Goal: Information Seeking & Learning: Compare options

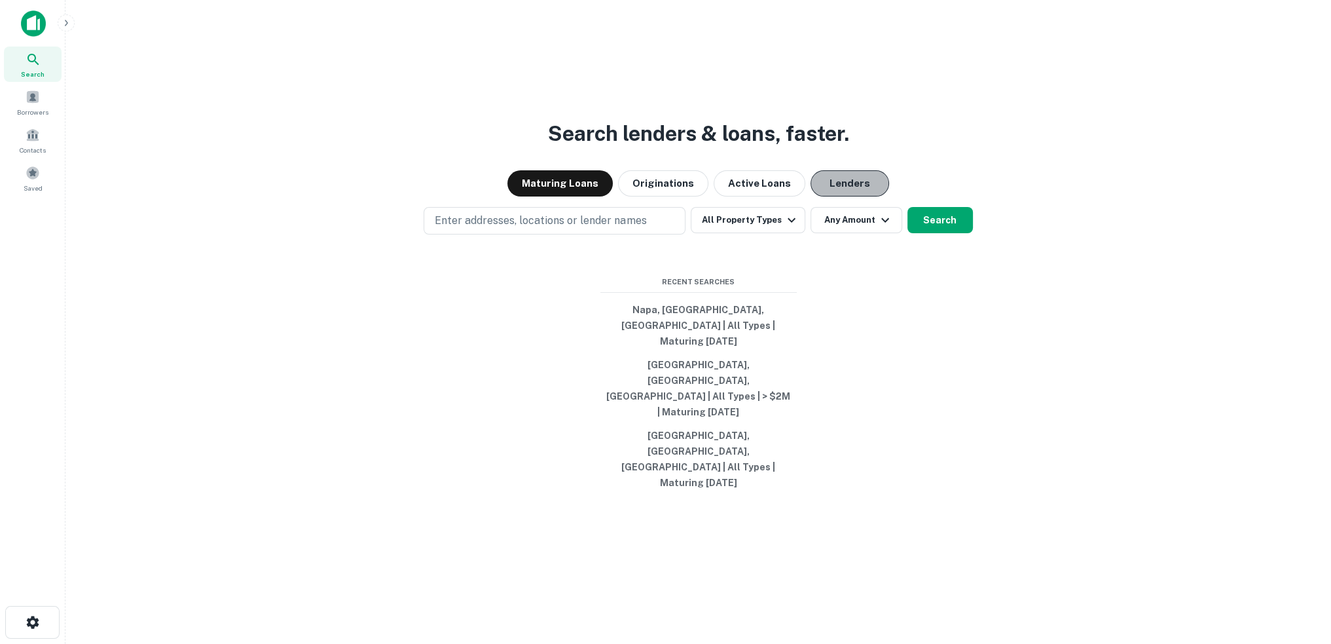
click at [843, 196] on button "Lenders" at bounding box center [849, 183] width 79 height 26
click at [782, 233] on button "All Property Types" at bounding box center [748, 220] width 114 height 26
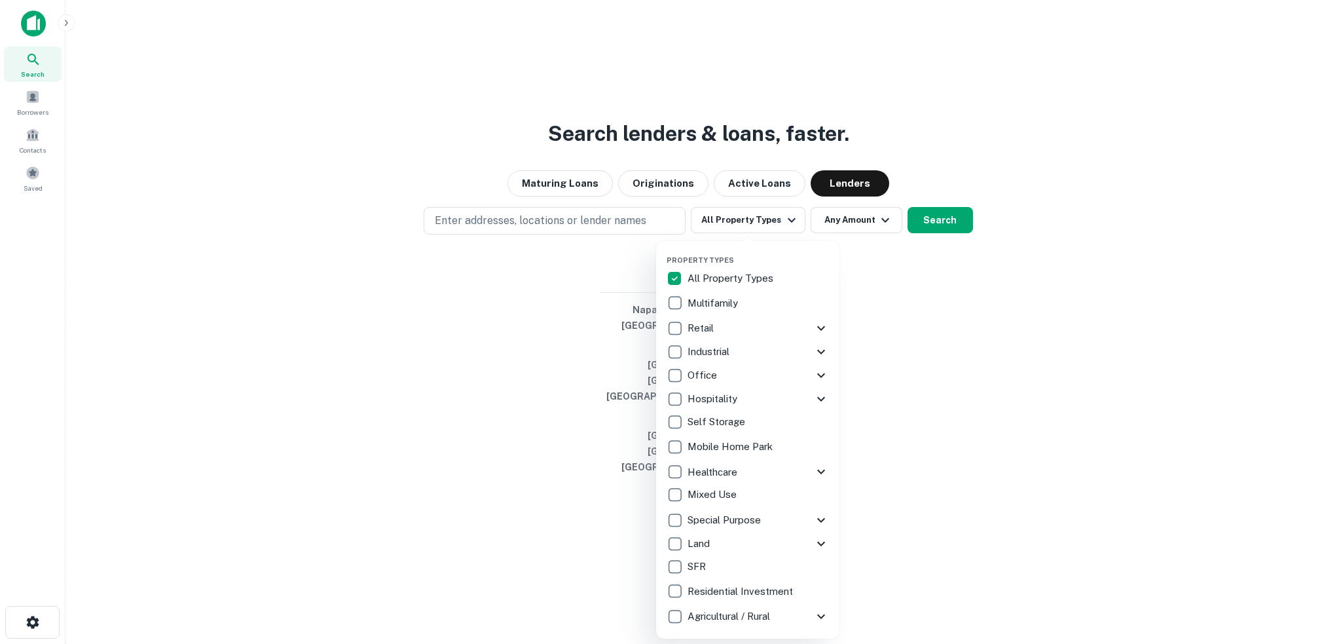
click at [824, 327] on icon at bounding box center [821, 328] width 8 height 5
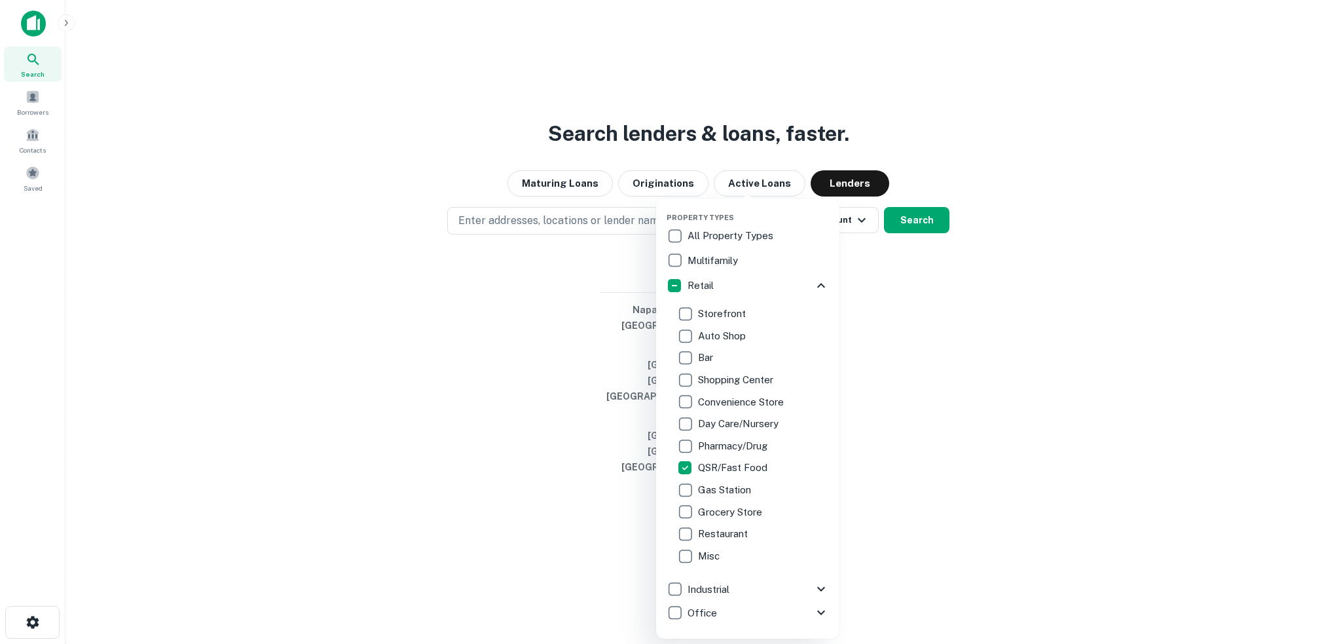
click at [992, 414] on div at bounding box center [670, 322] width 1341 height 644
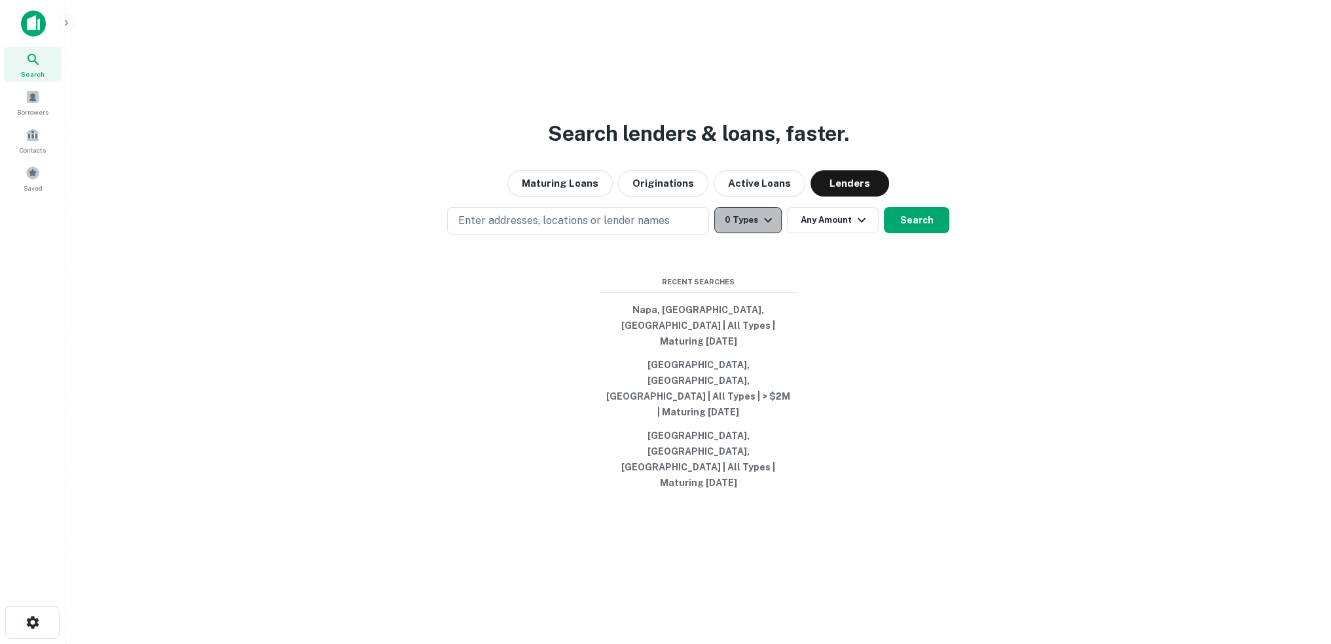
click at [771, 228] on icon "button" at bounding box center [768, 220] width 16 height 16
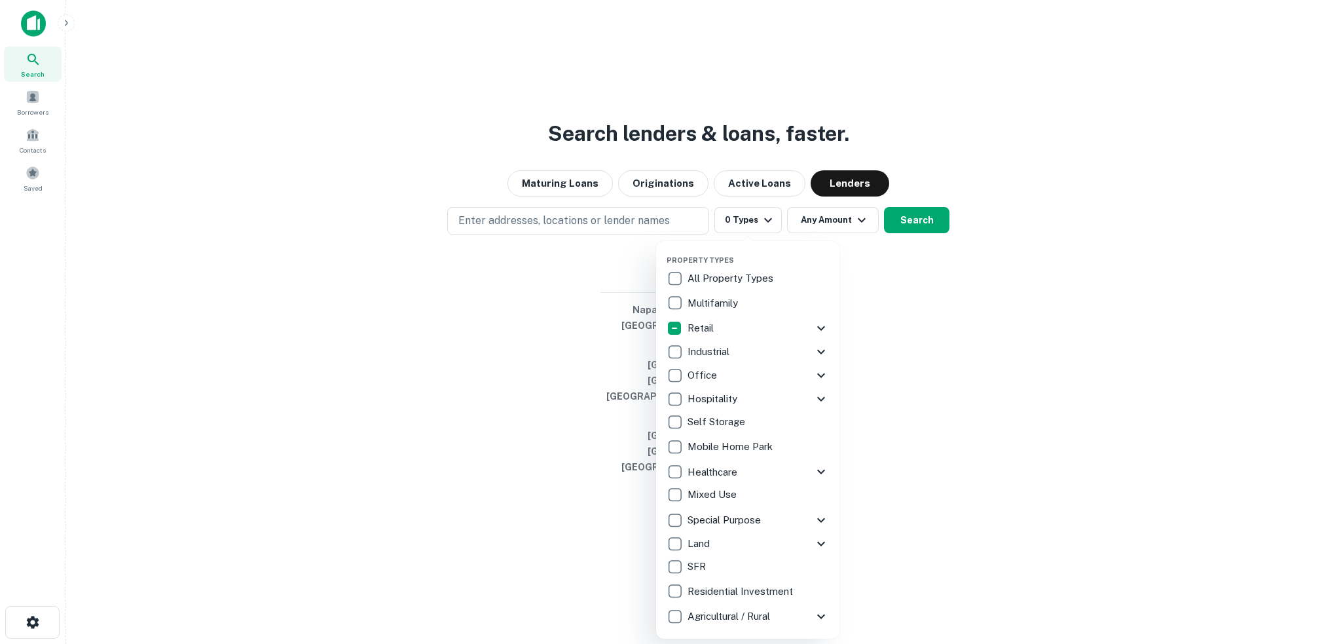
click at [822, 325] on icon at bounding box center [821, 328] width 16 height 16
click at [974, 345] on div at bounding box center [670, 322] width 1341 height 644
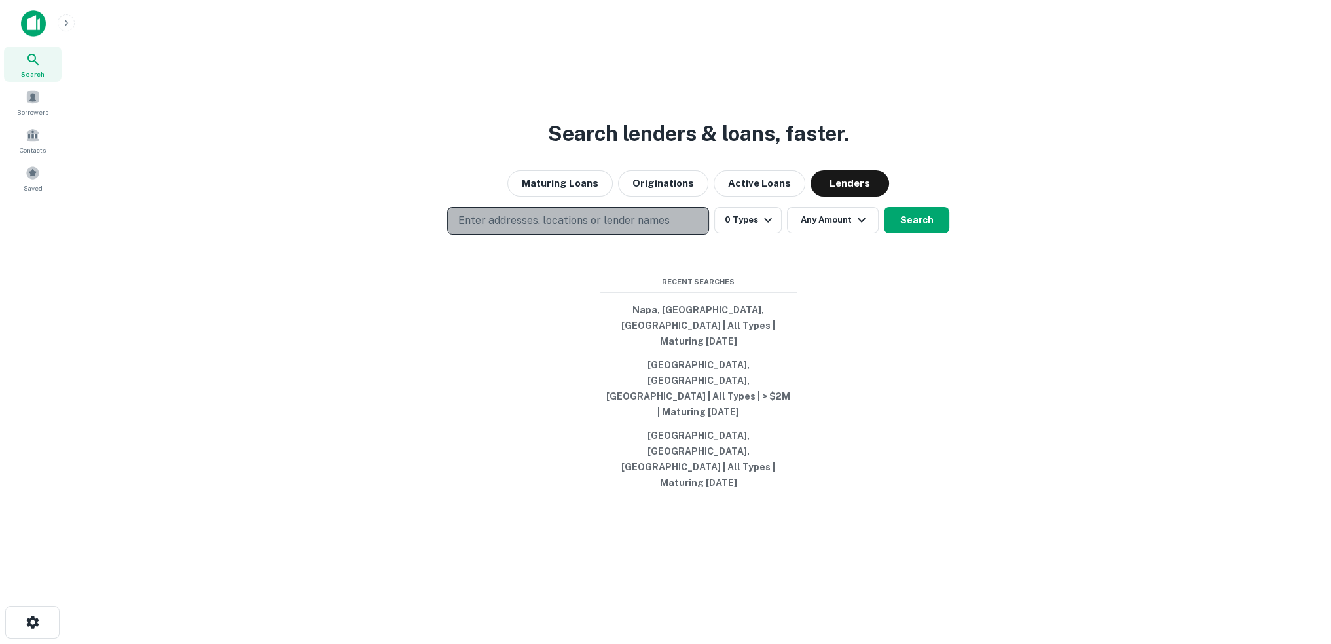
click at [551, 228] on p "Enter addresses, locations or lender names" at bounding box center [563, 221] width 211 height 16
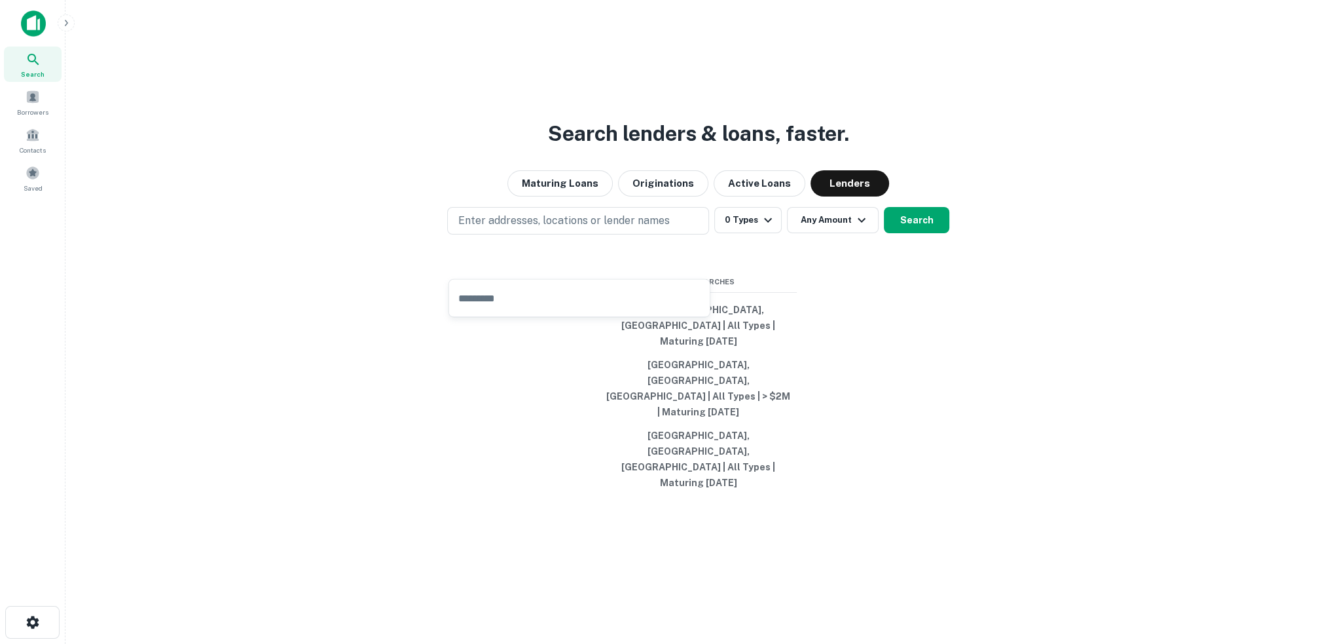
click at [871, 303] on div "Search lenders & loans, faster. Maturing Loans Originations Active Loans Lender…" at bounding box center [698, 353] width 1244 height 644
click at [769, 222] on icon "button" at bounding box center [768, 219] width 8 height 5
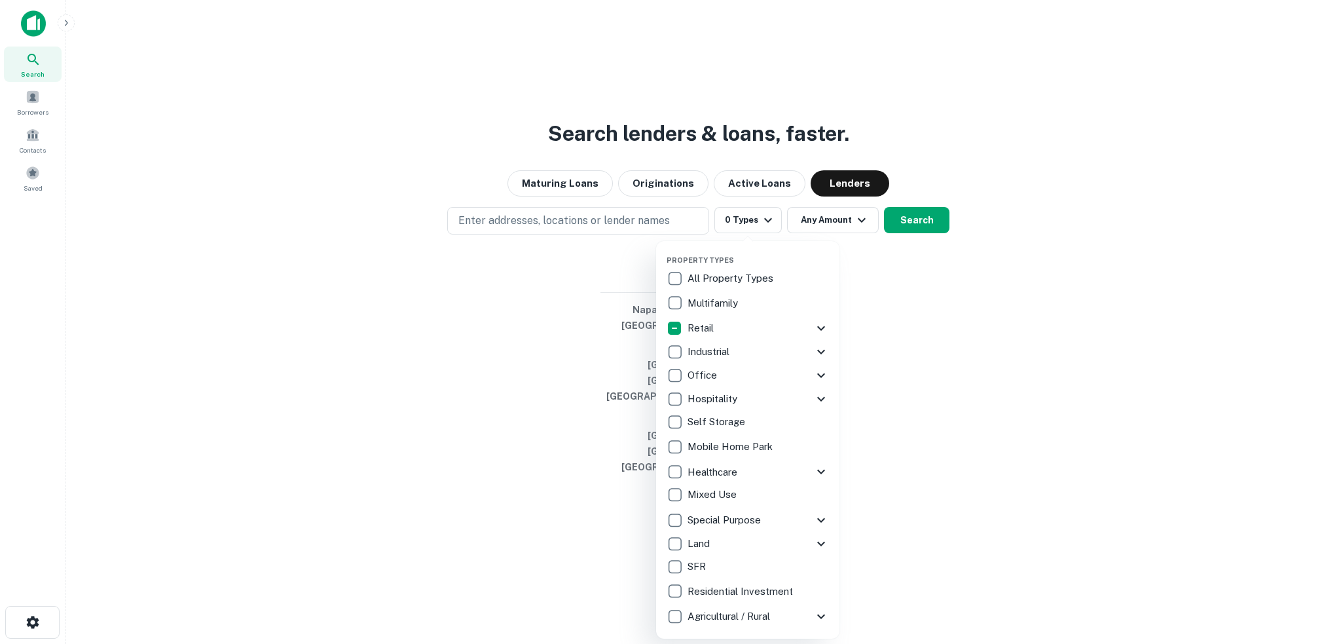
click at [706, 328] on p "Retail" at bounding box center [701, 328] width 29 height 16
click at [820, 328] on icon at bounding box center [822, 328] width 8 height 5
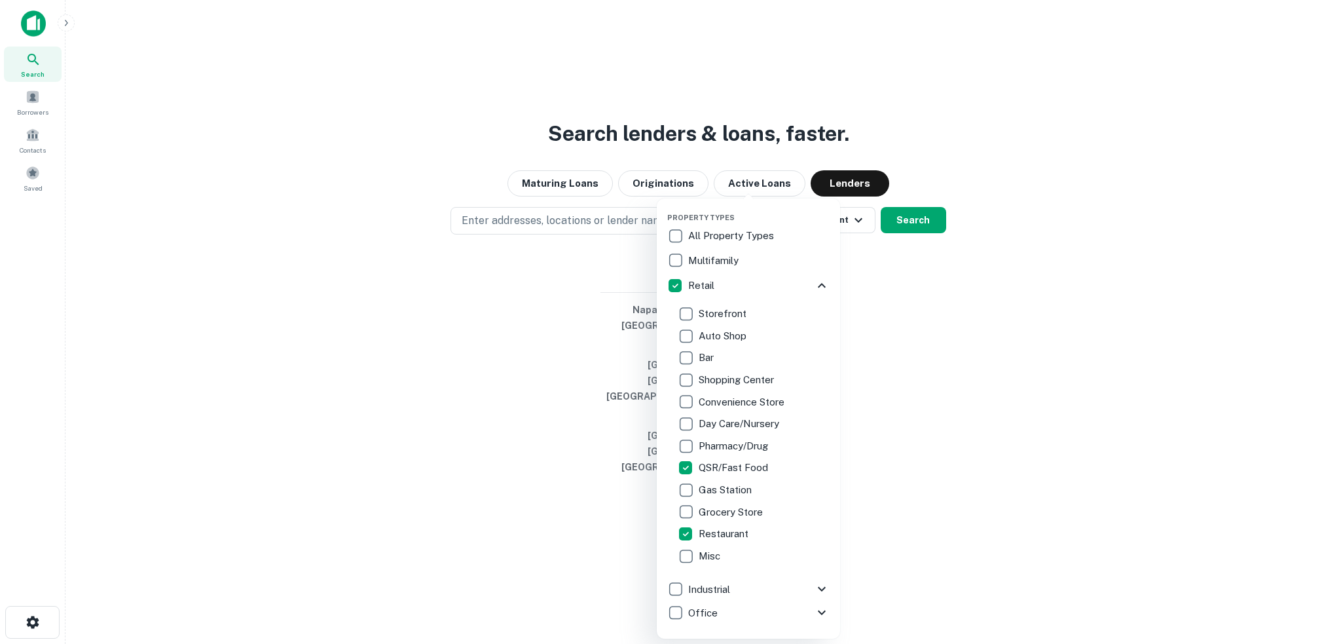
click at [862, 525] on div at bounding box center [670, 322] width 1341 height 644
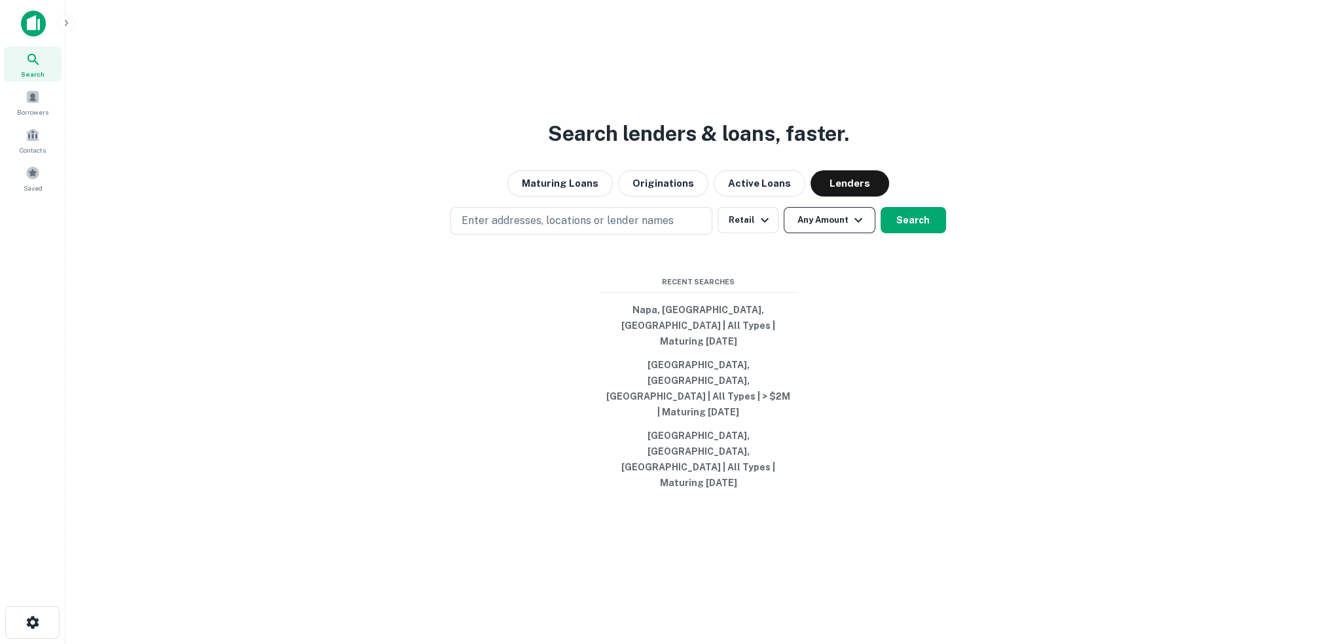
click at [833, 233] on button "Any Amount" at bounding box center [830, 220] width 92 height 26
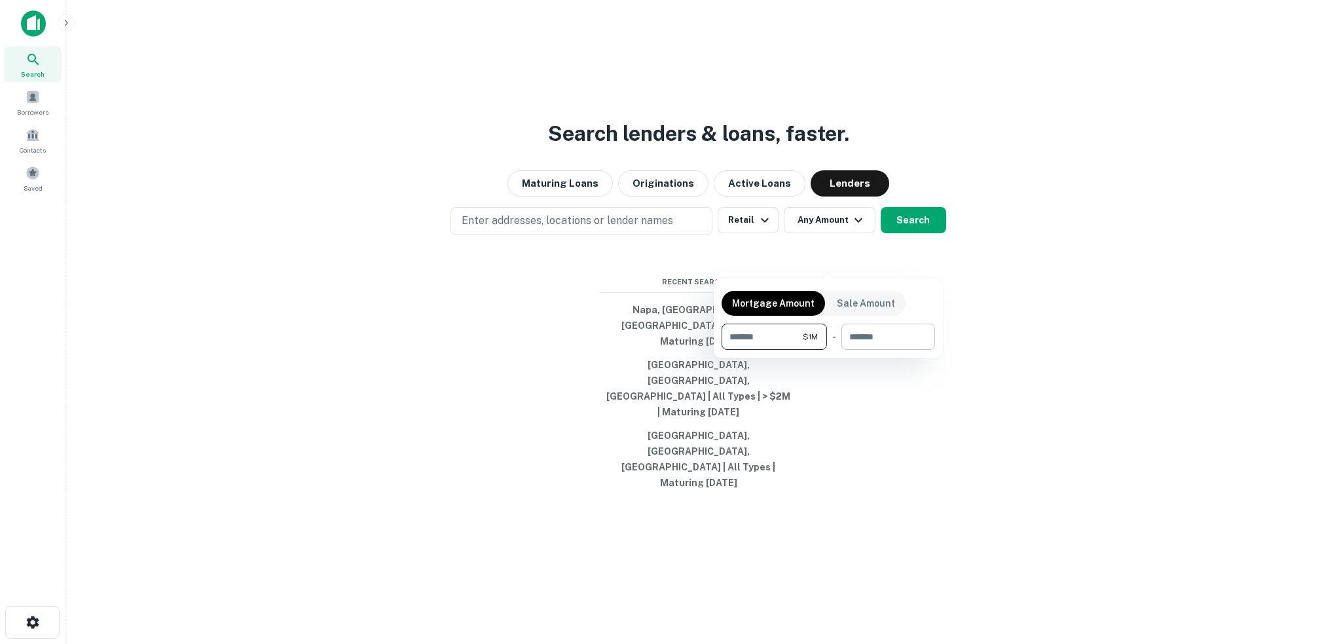
type input "*******"
click at [875, 336] on input "number" at bounding box center [883, 336] width 84 height 26
type input "****"
